Goal: Find specific page/section: Find specific page/section

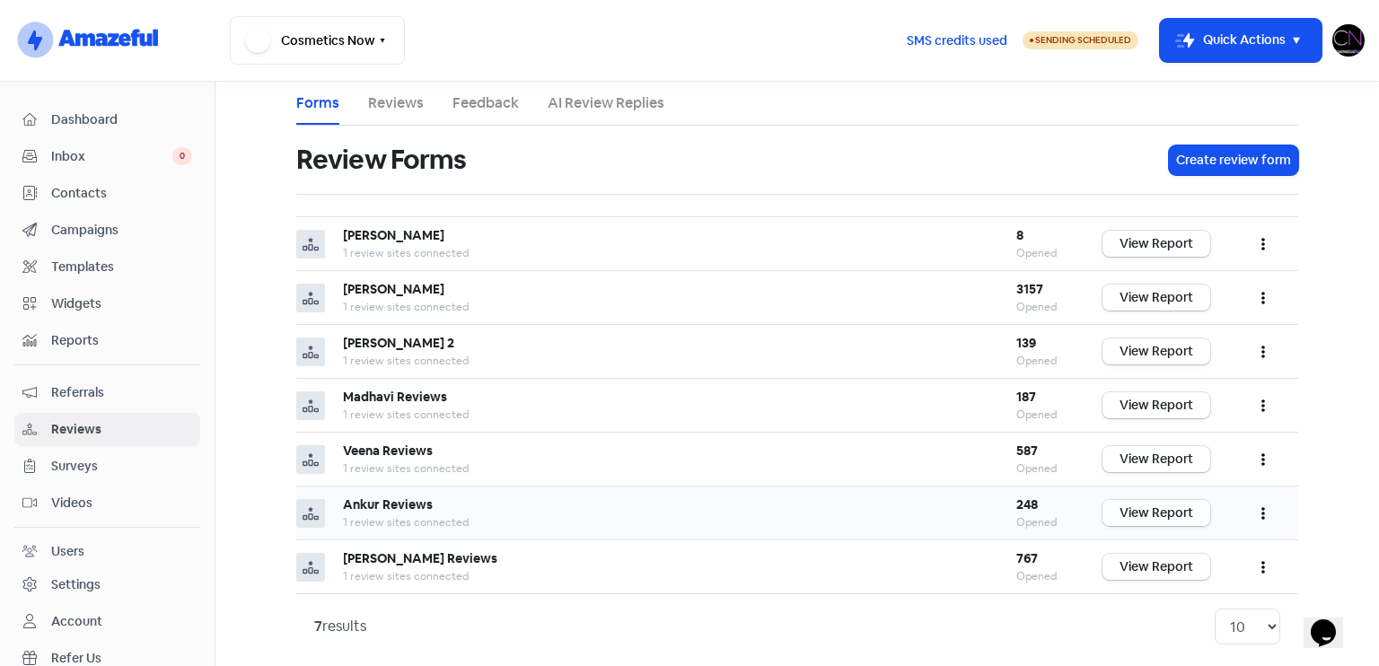
click at [1152, 509] on link "View Report" at bounding box center [1156, 513] width 108 height 26
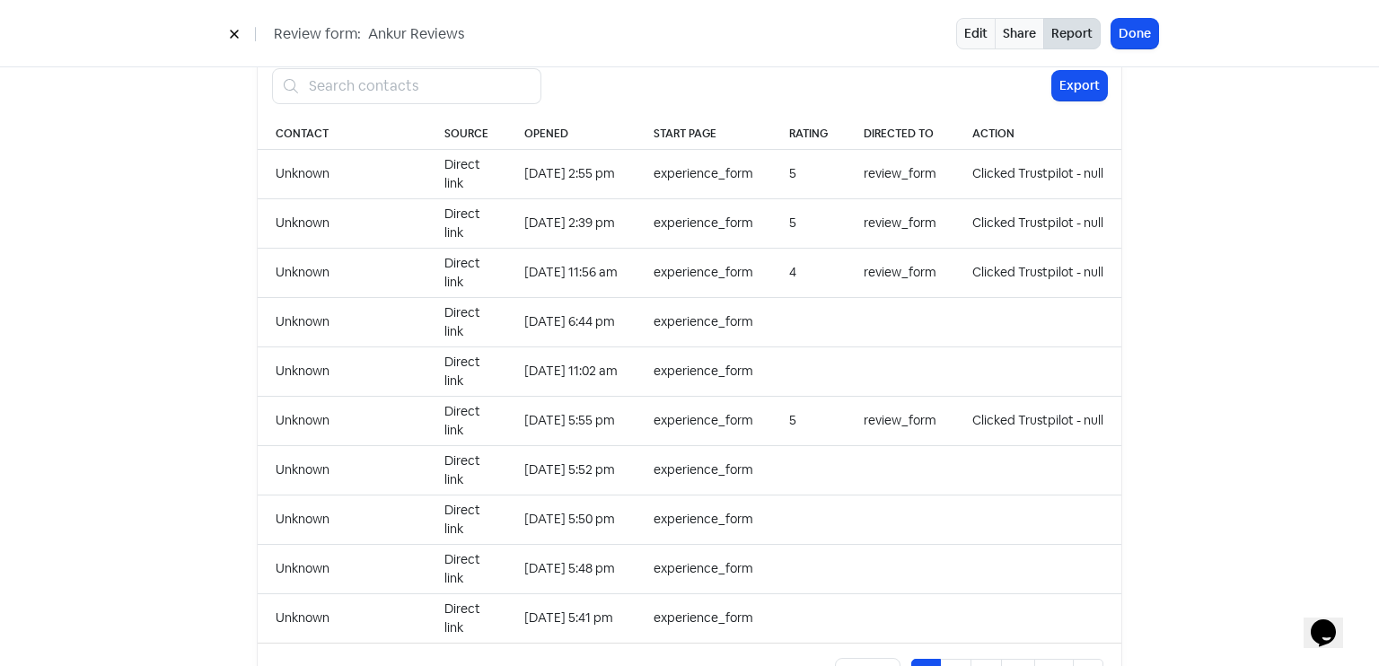
scroll to position [1845, 0]
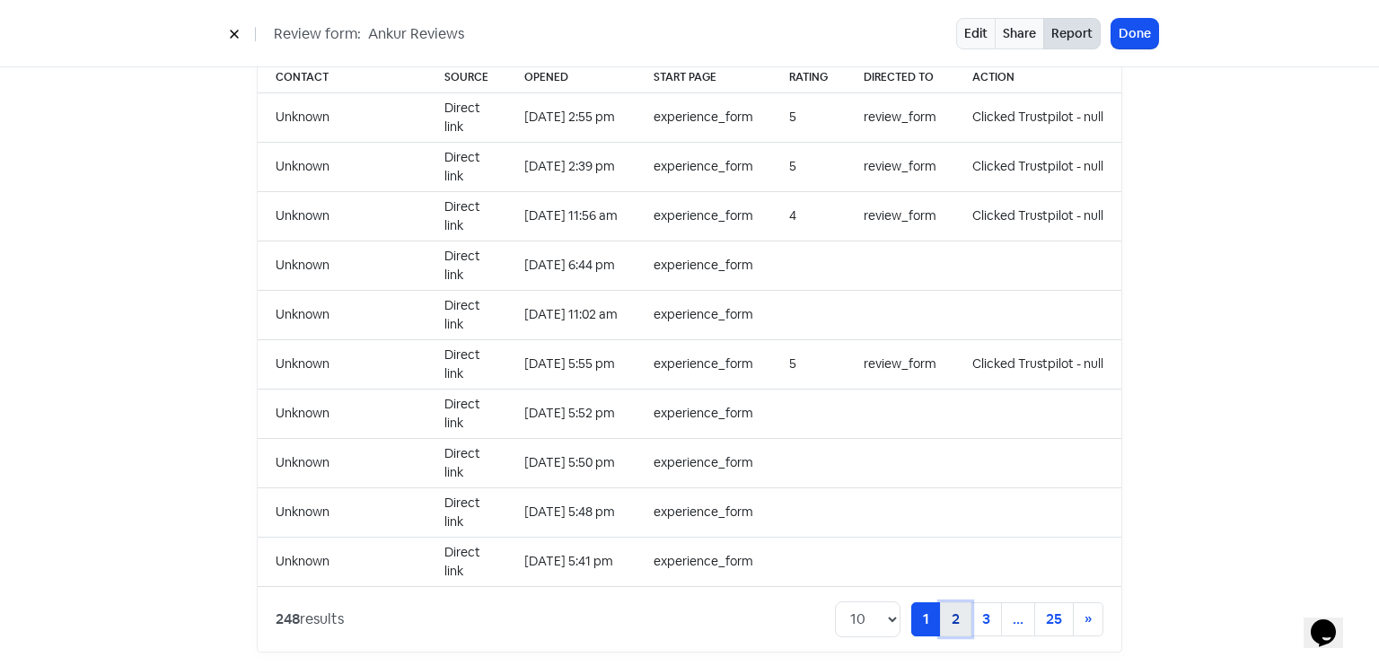
click at [942, 604] on link "2" at bounding box center [955, 619] width 31 height 34
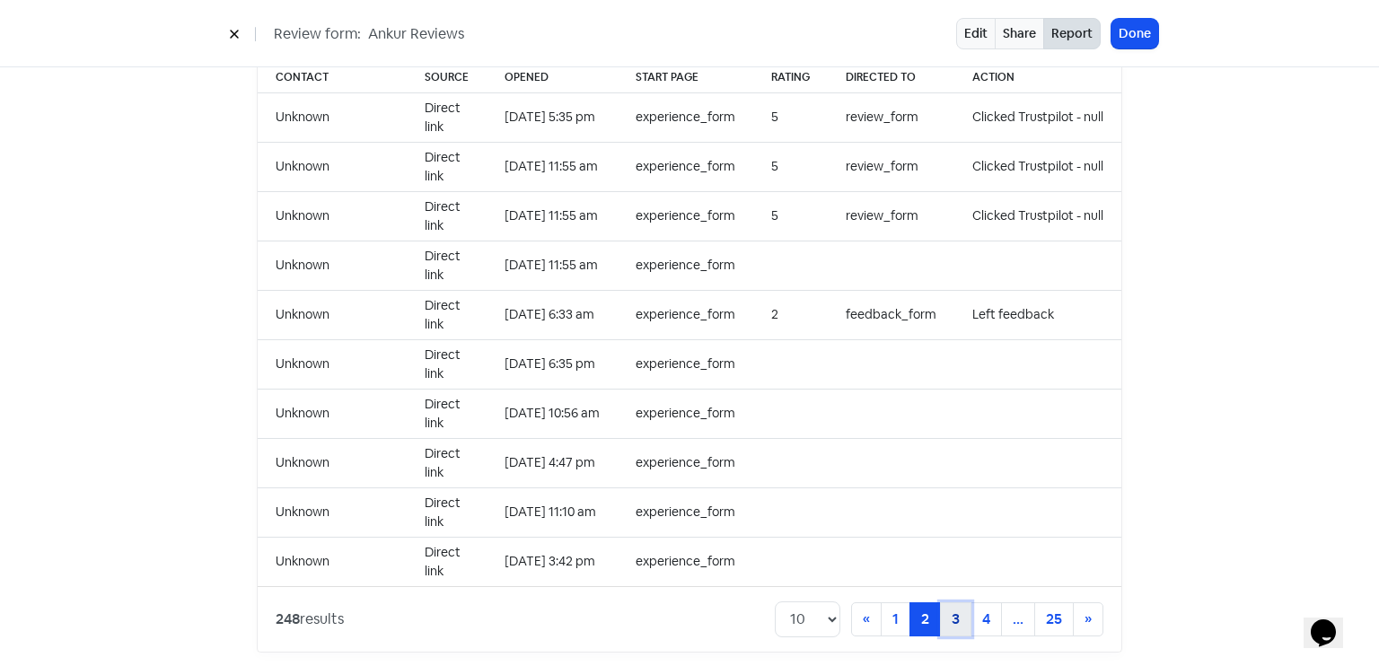
click at [948, 602] on link "3" at bounding box center [955, 619] width 31 height 34
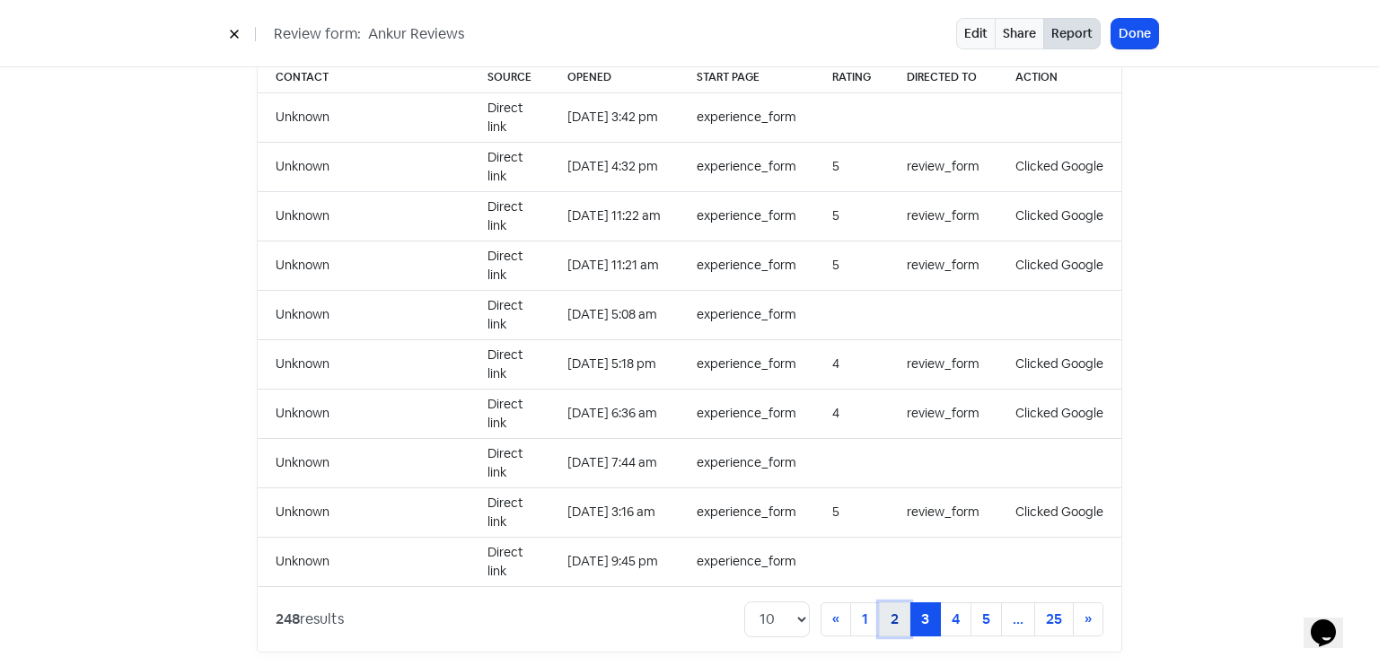
click at [898, 602] on link "2" at bounding box center [894, 619] width 31 height 34
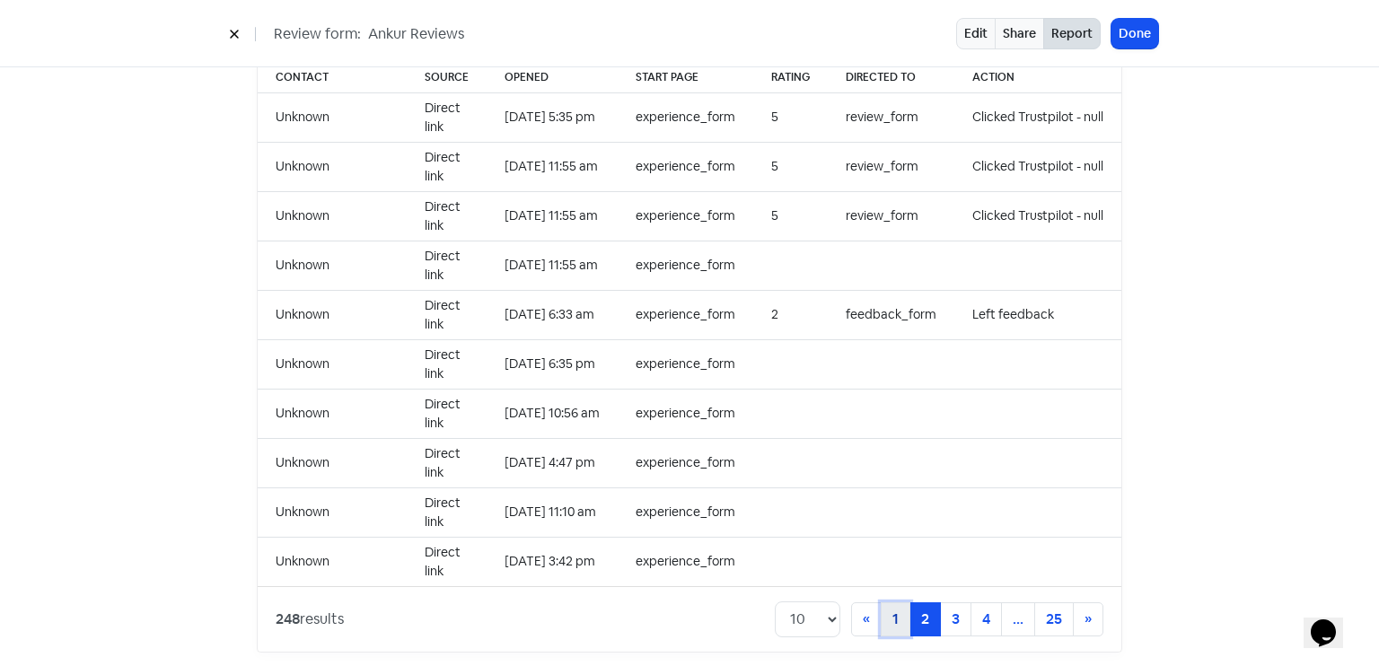
click at [889, 607] on link "1" at bounding box center [896, 619] width 30 height 34
